Goal: Task Accomplishment & Management: Manage account settings

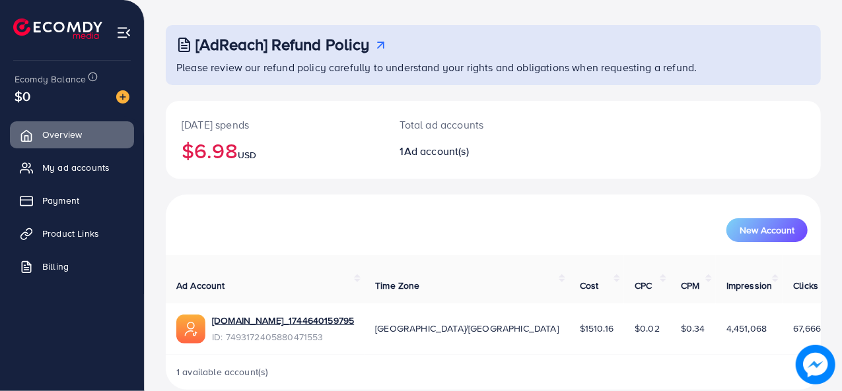
scroll to position [62, 0]
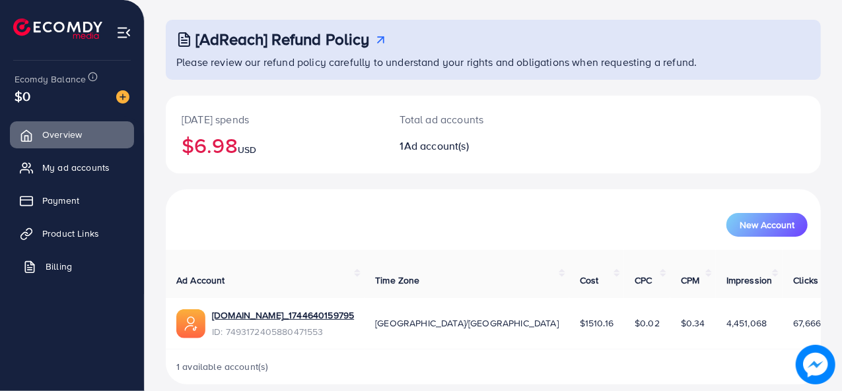
click at [44, 269] on link "Billing" at bounding box center [72, 266] width 124 height 26
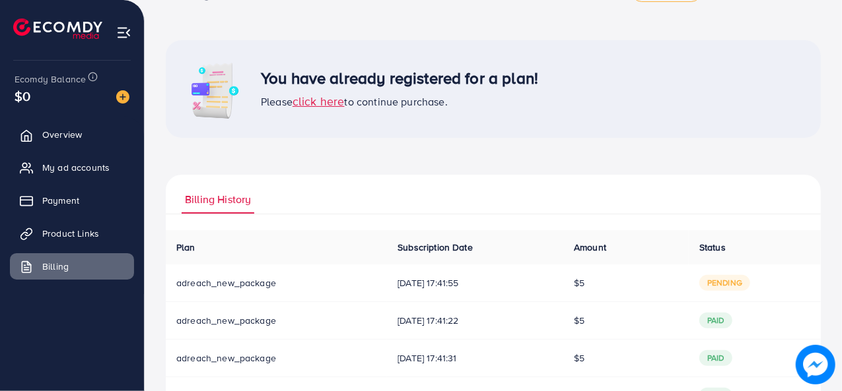
scroll to position [42, 0]
click at [401, 217] on div "Billing History Plan Subscription Date Amount Status Download Invoice adreach_n…" at bounding box center [493, 318] width 655 height 288
click at [734, 282] on span "pending" at bounding box center [724, 283] width 51 height 16
click at [74, 259] on link "Billing" at bounding box center [72, 266] width 124 height 26
click at [67, 193] on link "Payment" at bounding box center [72, 200] width 124 height 26
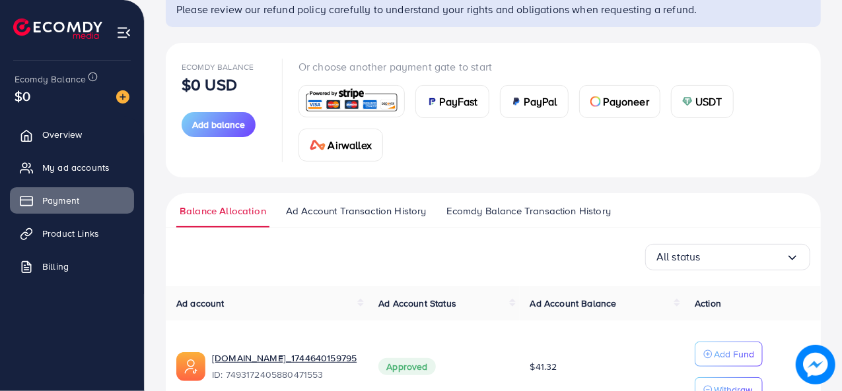
scroll to position [115, 0]
click at [219, 124] on span "Add balance" at bounding box center [218, 124] width 53 height 13
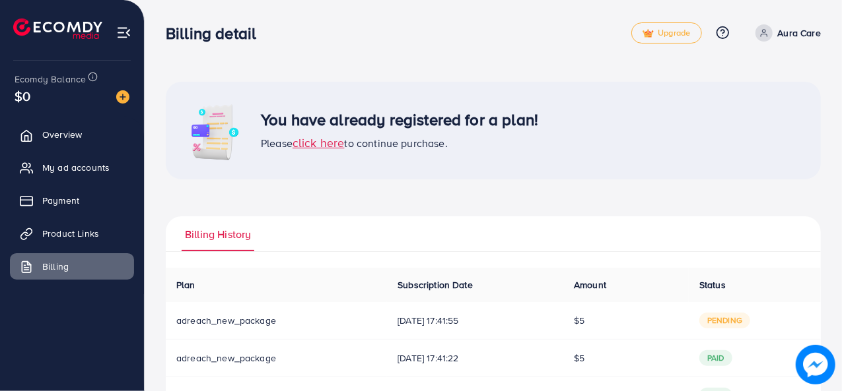
click at [329, 143] on span "click here" at bounding box center [318, 143] width 52 height 17
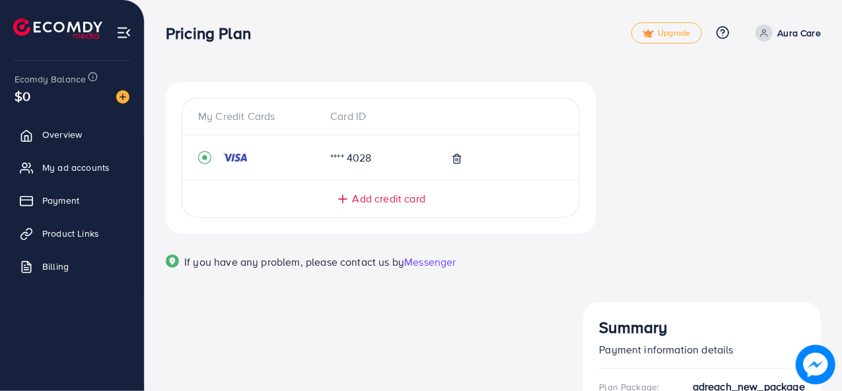
click at [382, 194] on span "Add credit card" at bounding box center [388, 198] width 73 height 15
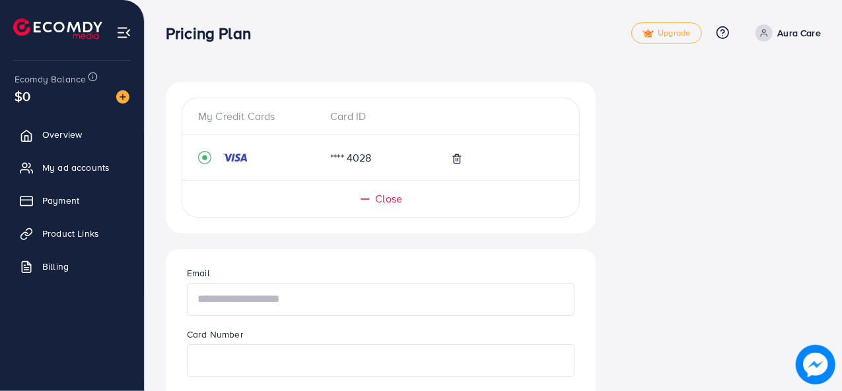
click at [253, 306] on input "text" at bounding box center [380, 299] width 387 height 33
click at [59, 200] on span "Payment" at bounding box center [64, 200] width 37 height 13
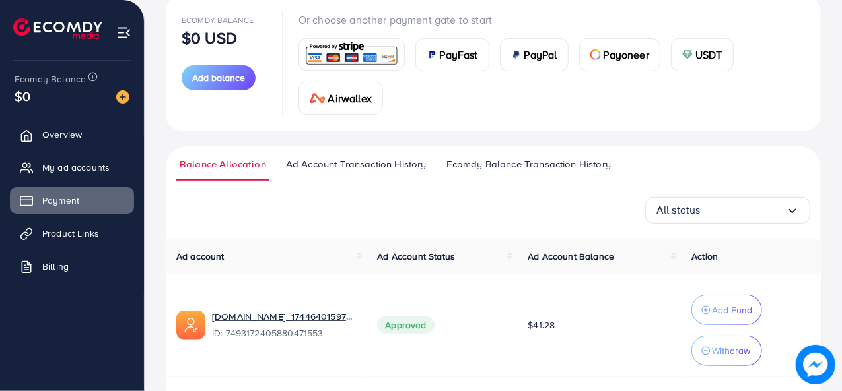
scroll to position [161, 0]
click at [209, 72] on span "Add balance" at bounding box center [218, 78] width 53 height 13
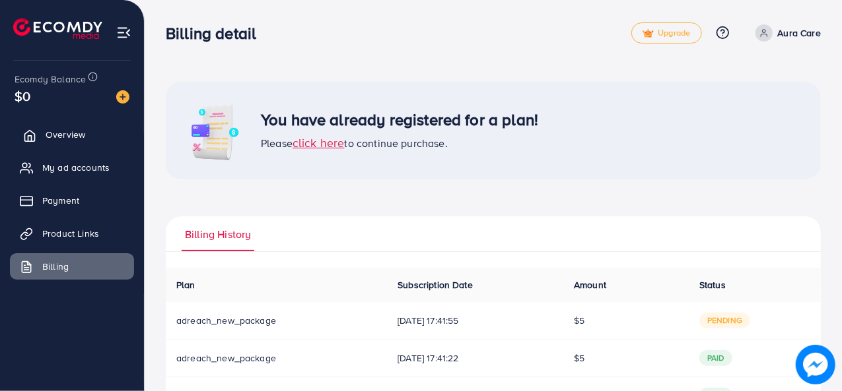
click at [70, 141] on span "Overview" at bounding box center [66, 134] width 40 height 13
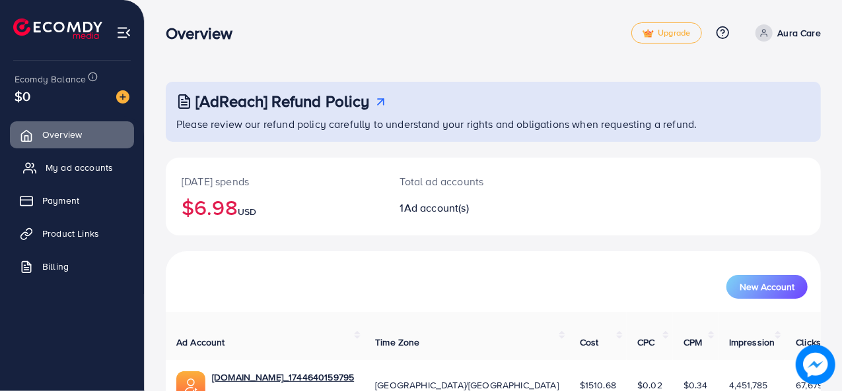
click at [65, 166] on span "My ad accounts" at bounding box center [79, 167] width 67 height 13
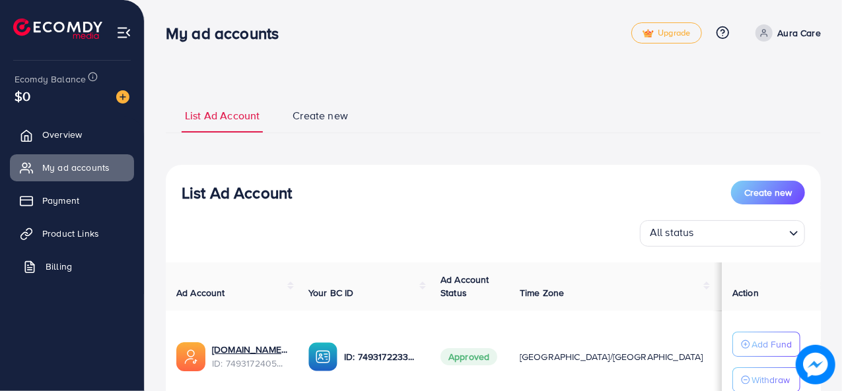
click at [53, 266] on span "Billing" at bounding box center [59, 266] width 26 height 13
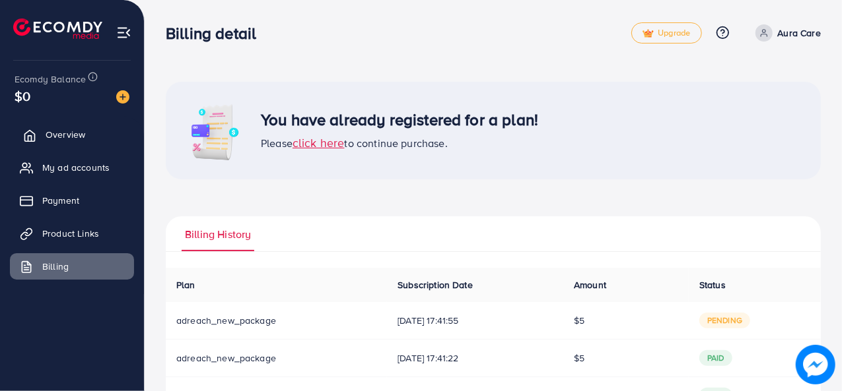
click at [71, 139] on span "Overview" at bounding box center [66, 134] width 40 height 13
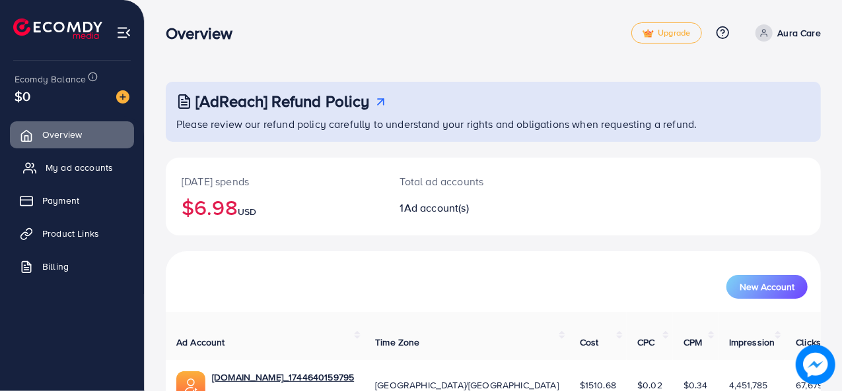
click at [69, 164] on span "My ad accounts" at bounding box center [79, 167] width 67 height 13
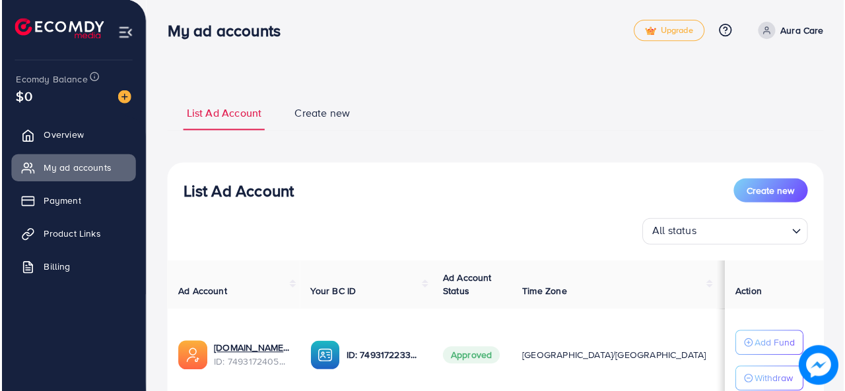
scroll to position [3, 0]
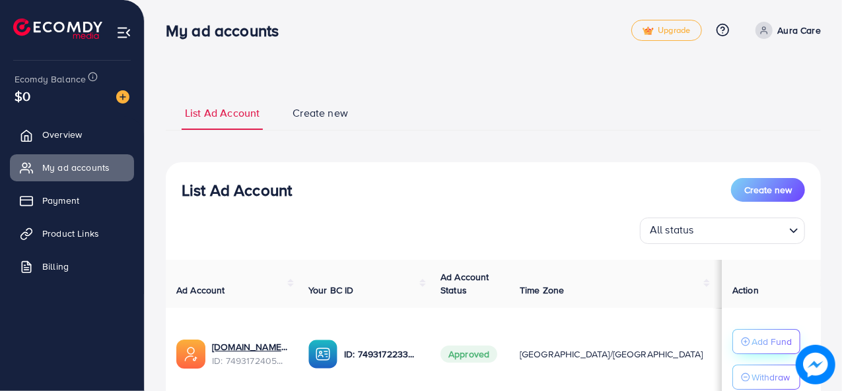
click at [764, 341] on p "Add Fund" at bounding box center [771, 342] width 40 height 16
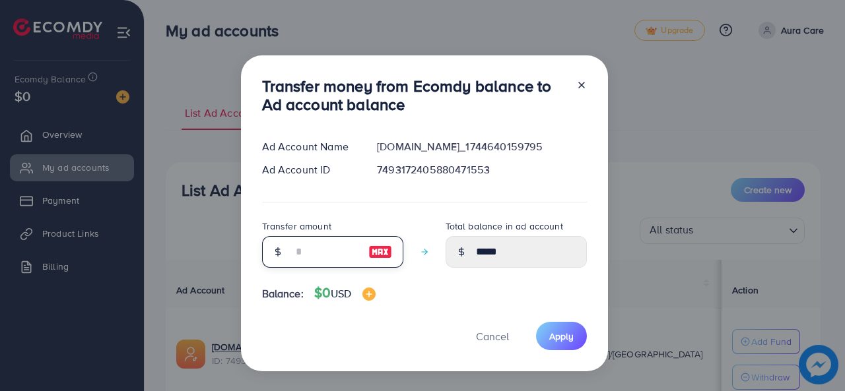
click at [293, 251] on input "number" at bounding box center [325, 252] width 66 height 32
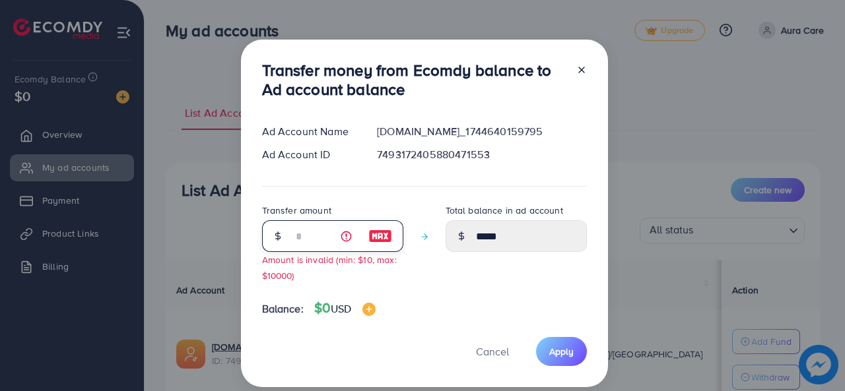
type input "*"
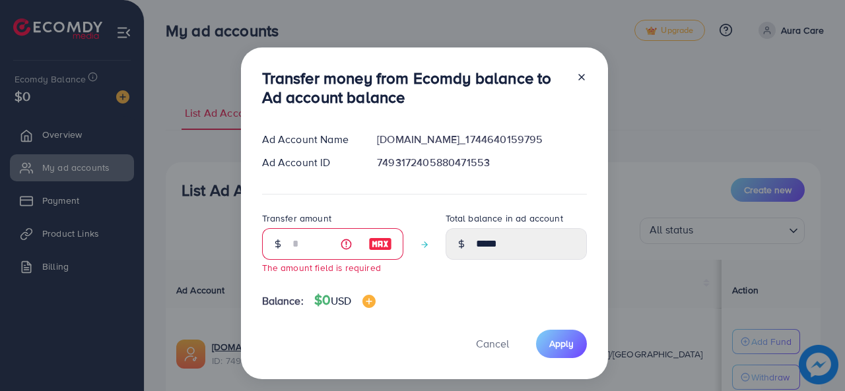
click at [317, 301] on h4 "$0 USD" at bounding box center [344, 300] width 61 height 17
click at [376, 300] on img at bounding box center [368, 301] width 13 height 13
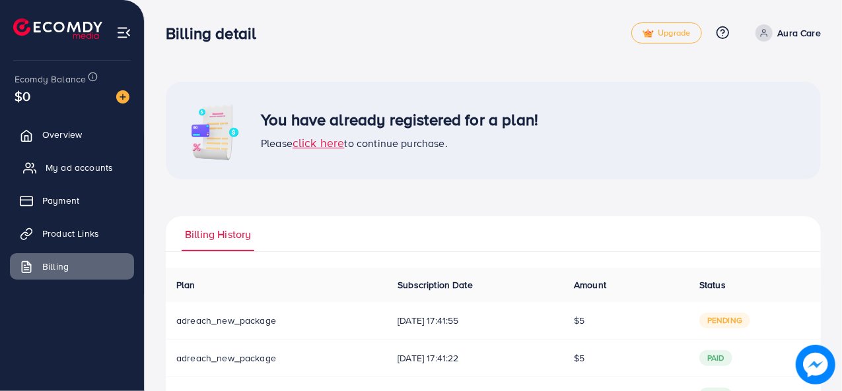
click at [75, 170] on span "My ad accounts" at bounding box center [79, 167] width 67 height 13
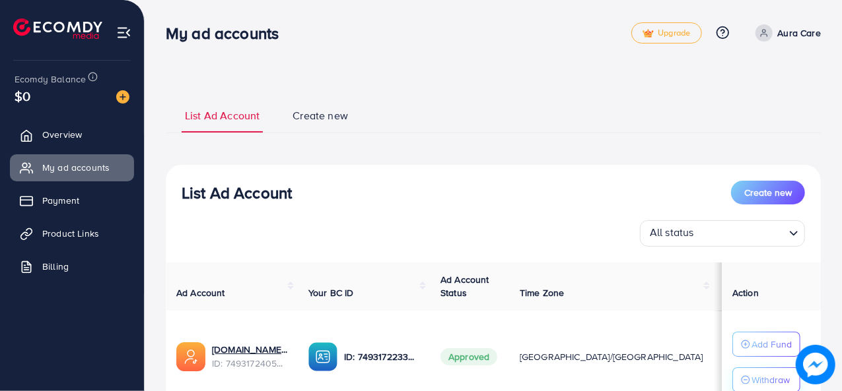
click at [759, 378] on p "Withdraw" at bounding box center [770, 380] width 38 height 16
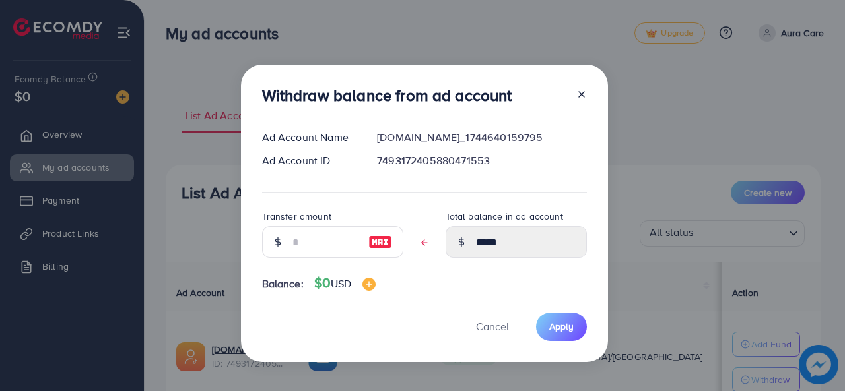
click at [742, 241] on div "Withdraw balance from ad account Ad Account Name [DOMAIN_NAME]_1744640159795 Ad…" at bounding box center [422, 195] width 845 height 391
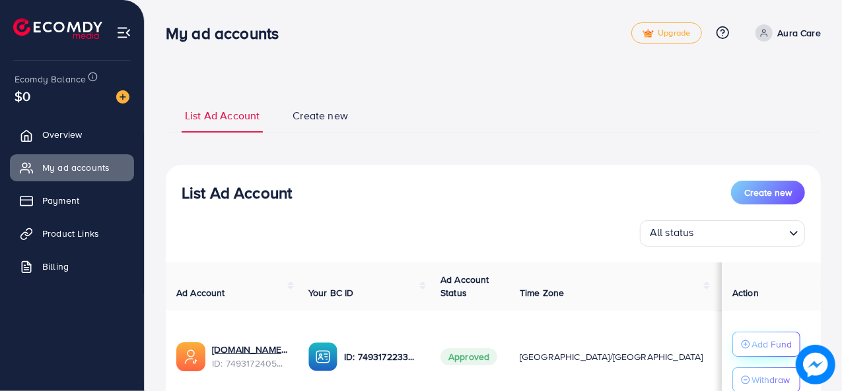
click at [751, 342] on p "Add Fund" at bounding box center [771, 345] width 40 height 16
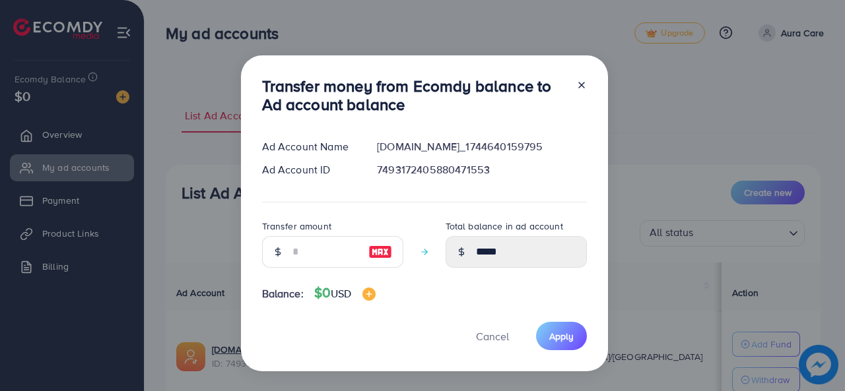
click at [288, 253] on div at bounding box center [277, 252] width 31 height 32
click at [286, 253] on div at bounding box center [277, 252] width 31 height 32
click at [301, 257] on input "number" at bounding box center [325, 252] width 66 height 32
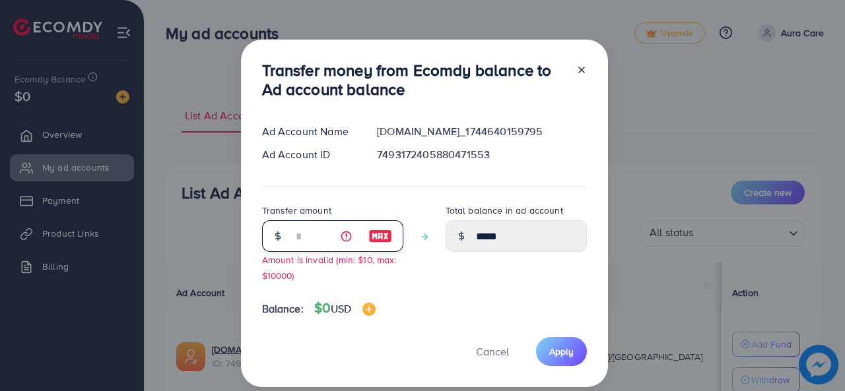
type input "*"
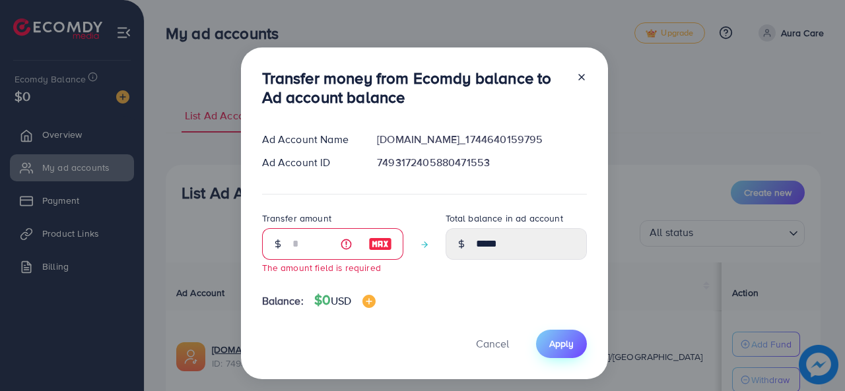
click at [556, 349] on span "Apply" at bounding box center [561, 343] width 24 height 13
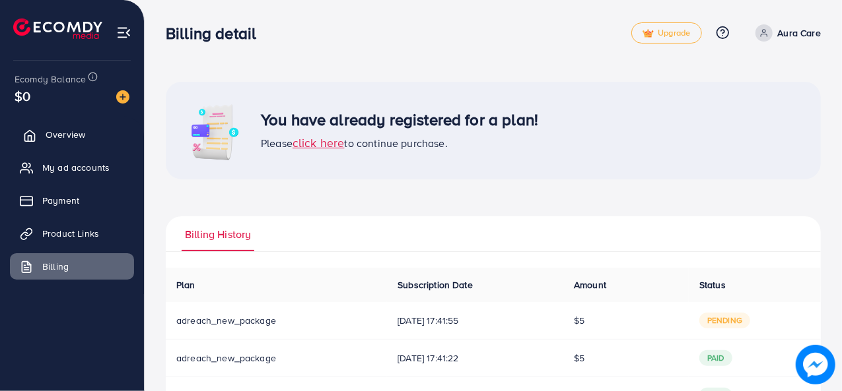
click at [61, 141] on span "Overview" at bounding box center [66, 134] width 40 height 13
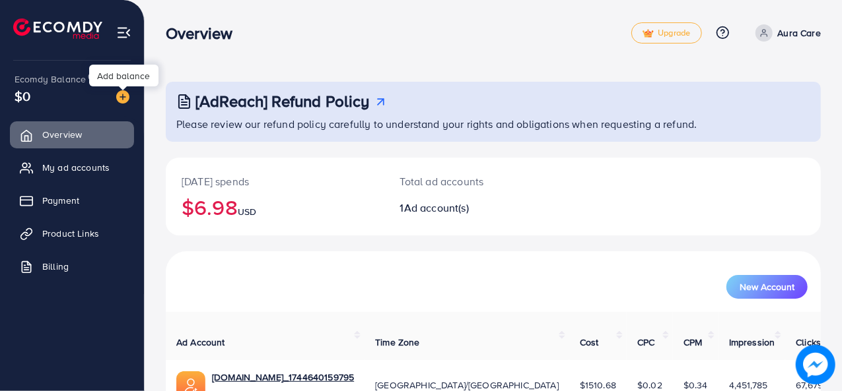
click at [117, 97] on img at bounding box center [122, 96] width 13 height 13
